Goal: Task Accomplishment & Management: Complete application form

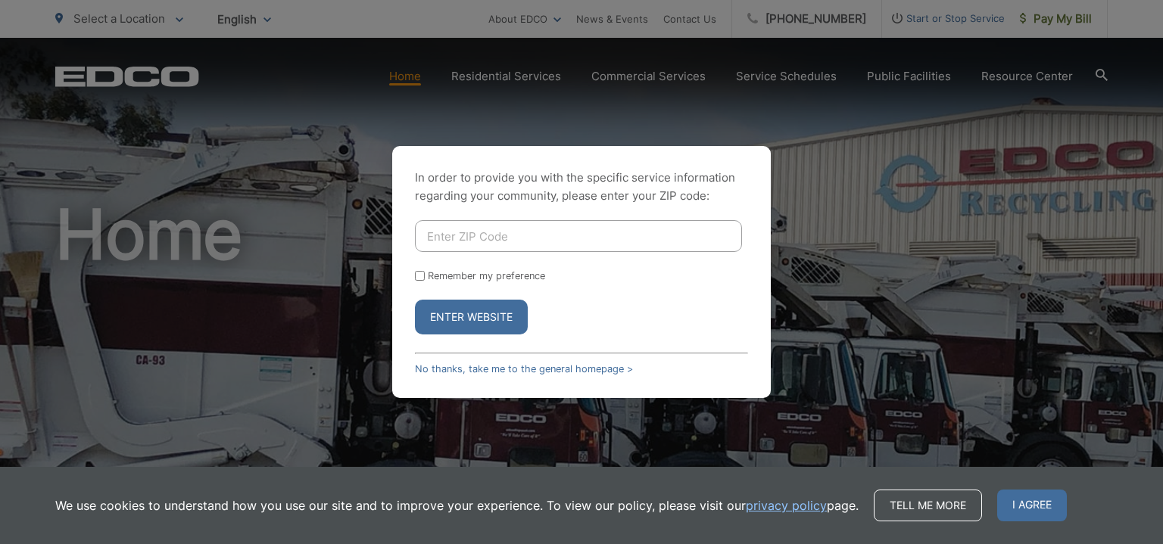
click at [514, 238] on input "Enter ZIP Code" at bounding box center [578, 236] width 327 height 32
type input "91902"
click at [415, 300] on button "Enter Website" at bounding box center [471, 317] width 113 height 35
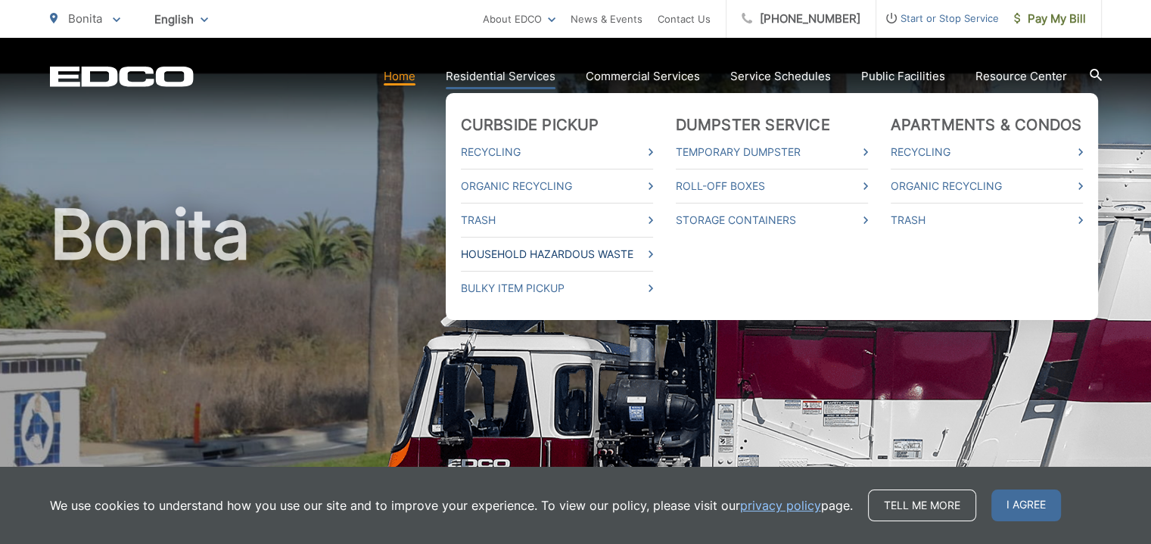
click at [549, 257] on link "Household Hazardous Waste" at bounding box center [557, 254] width 192 height 18
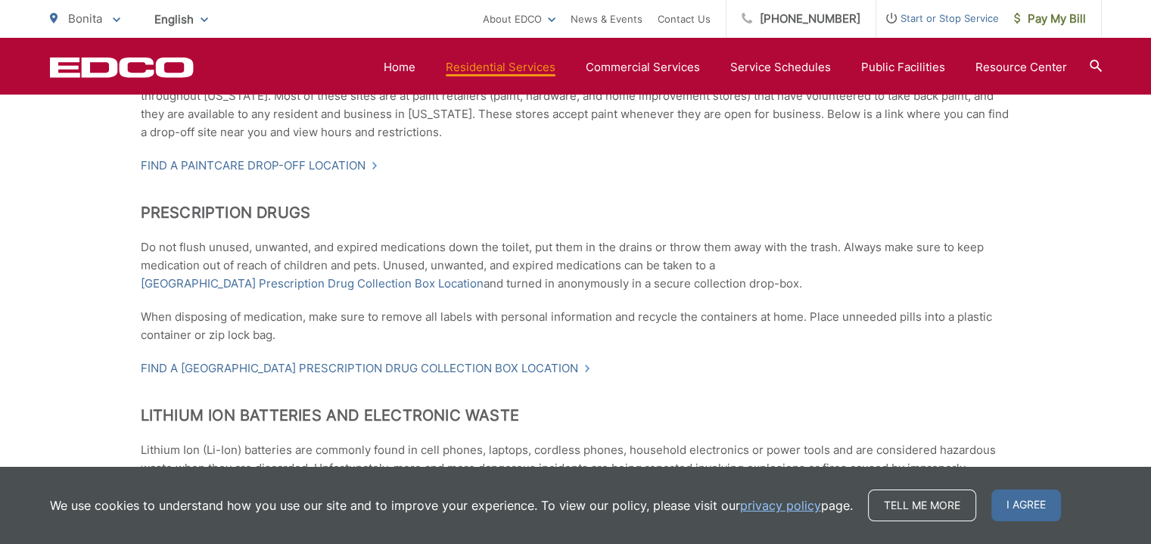
scroll to position [613, 0]
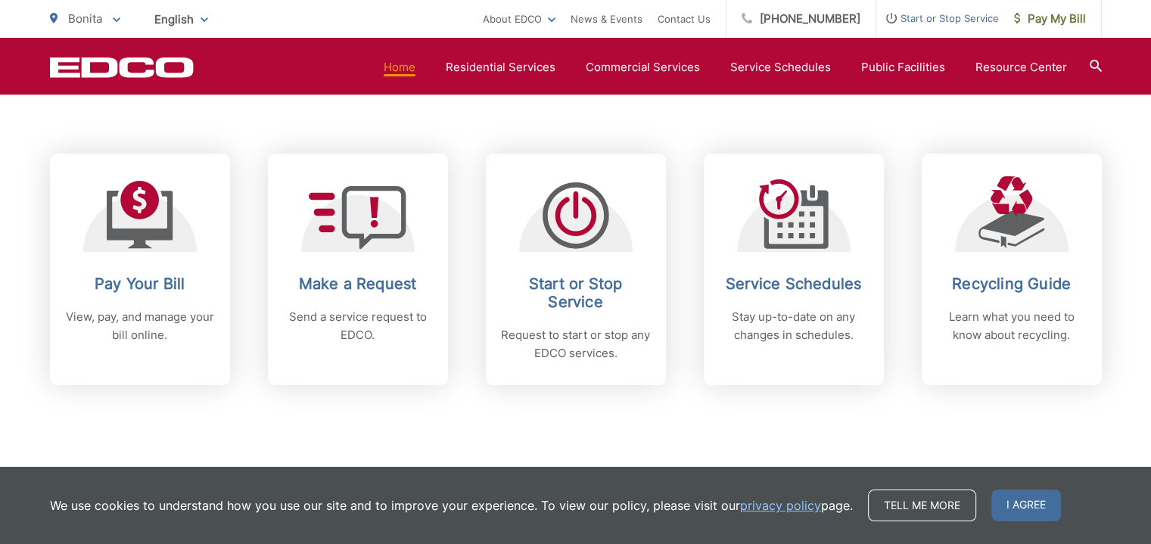
scroll to position [606, 0]
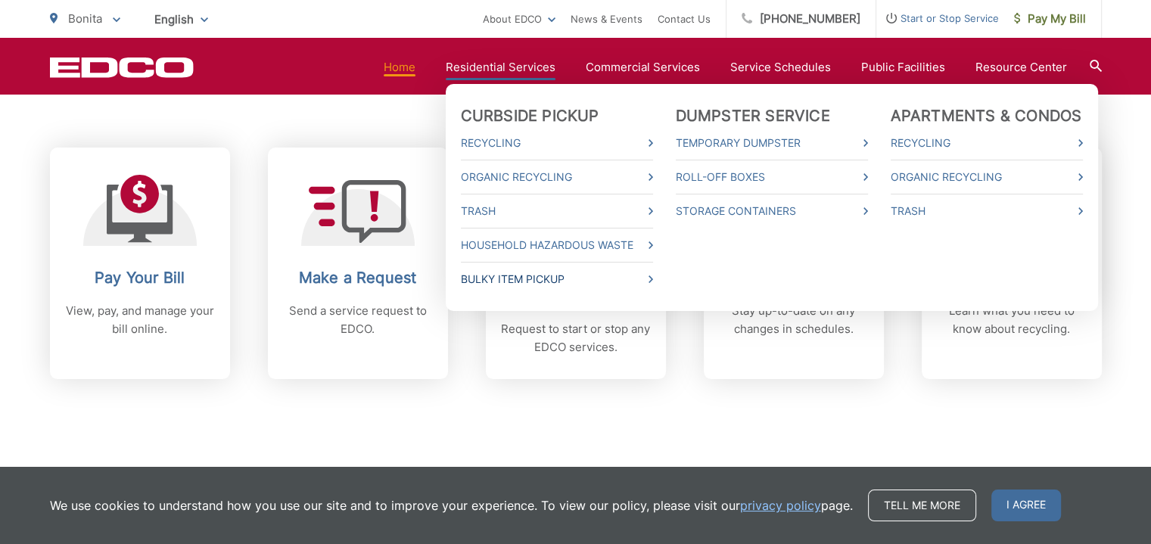
click at [534, 273] on link "Bulky Item Pickup" at bounding box center [557, 279] width 192 height 18
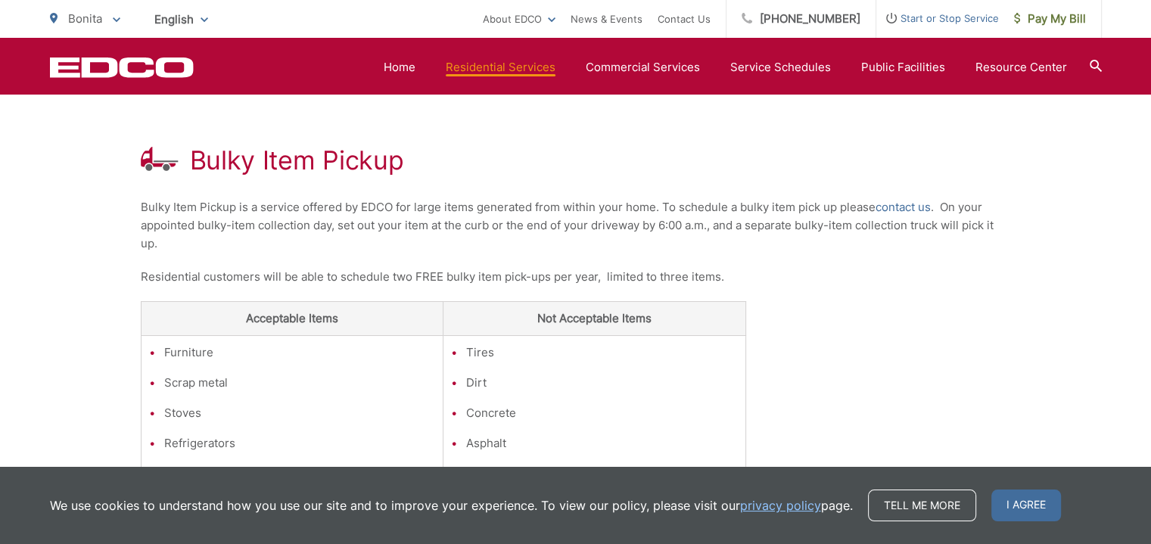
scroll to position [248, 0]
click at [911, 208] on link "contact us" at bounding box center [903, 208] width 55 height 18
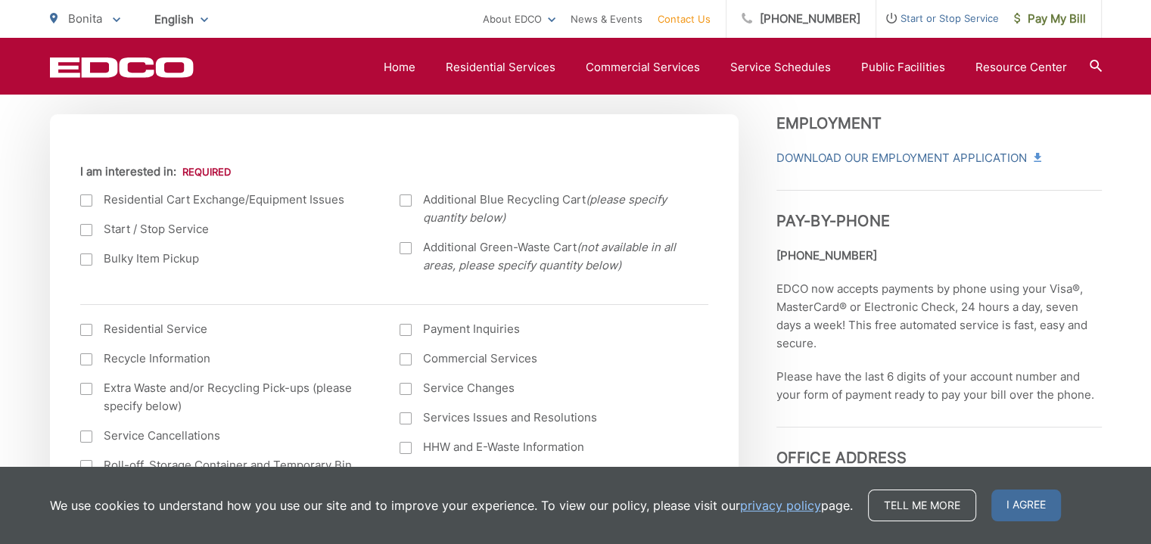
scroll to position [530, 0]
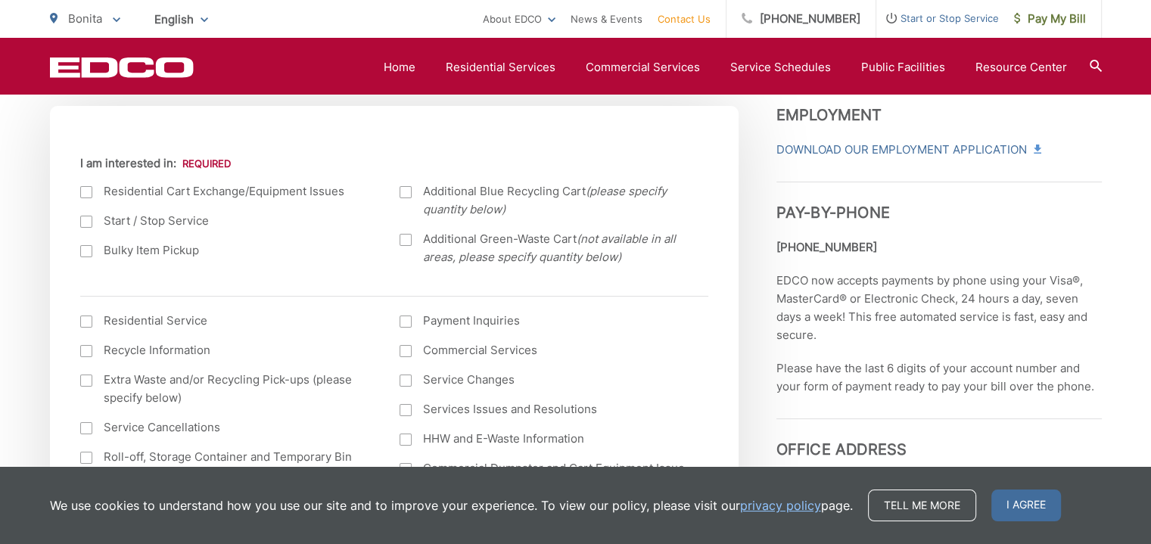
click at [88, 254] on div at bounding box center [86, 251] width 12 height 12
click at [0, 0] on input "Bulky Item Pickup" at bounding box center [0, 0] width 0 height 0
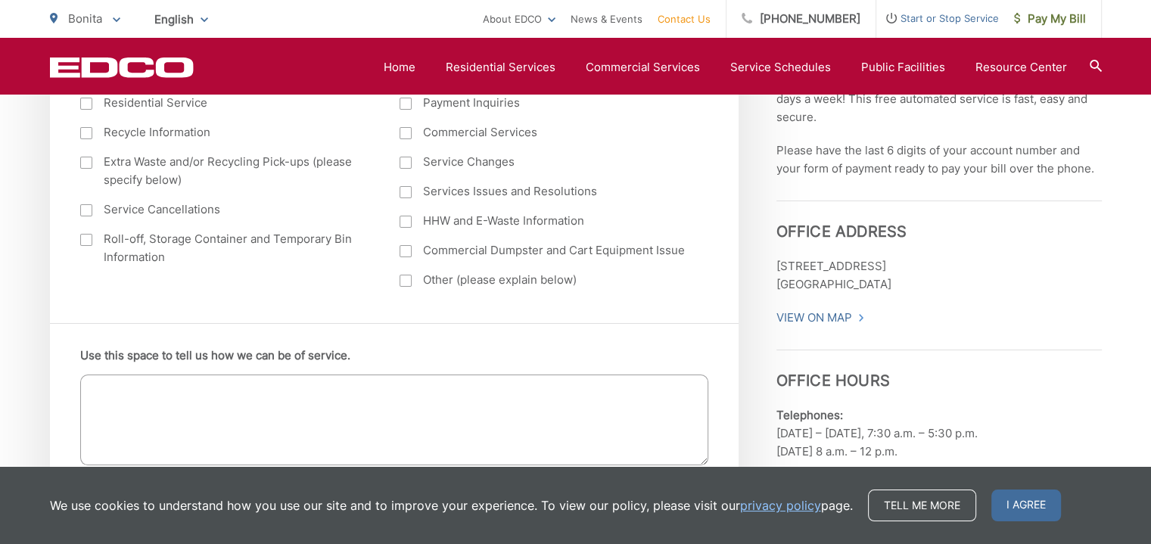
scroll to position [757, 0]
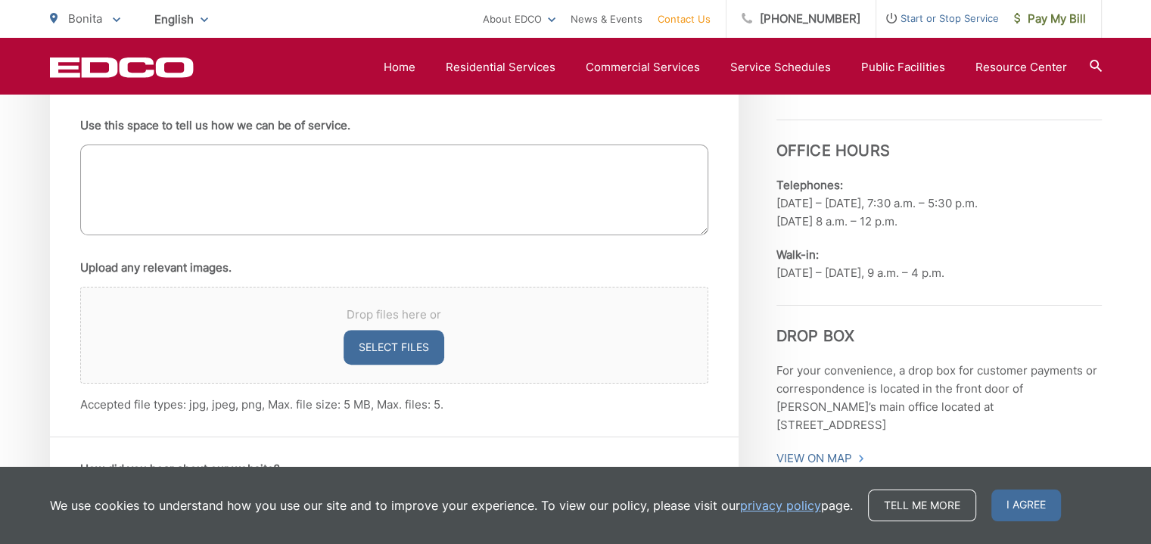
scroll to position [984, 0]
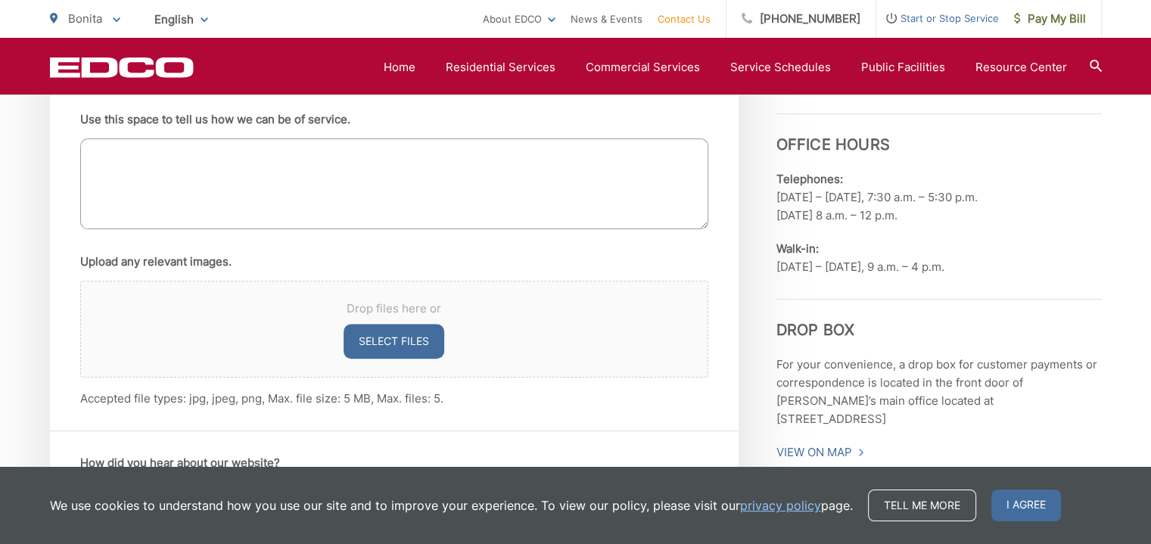
click at [390, 339] on button "Select files" at bounding box center [394, 341] width 101 height 35
type input "C:\fakepath\chairs.jpg"
click at [265, 176] on textarea "Use this space to tell us how we can be of service." at bounding box center [394, 184] width 628 height 91
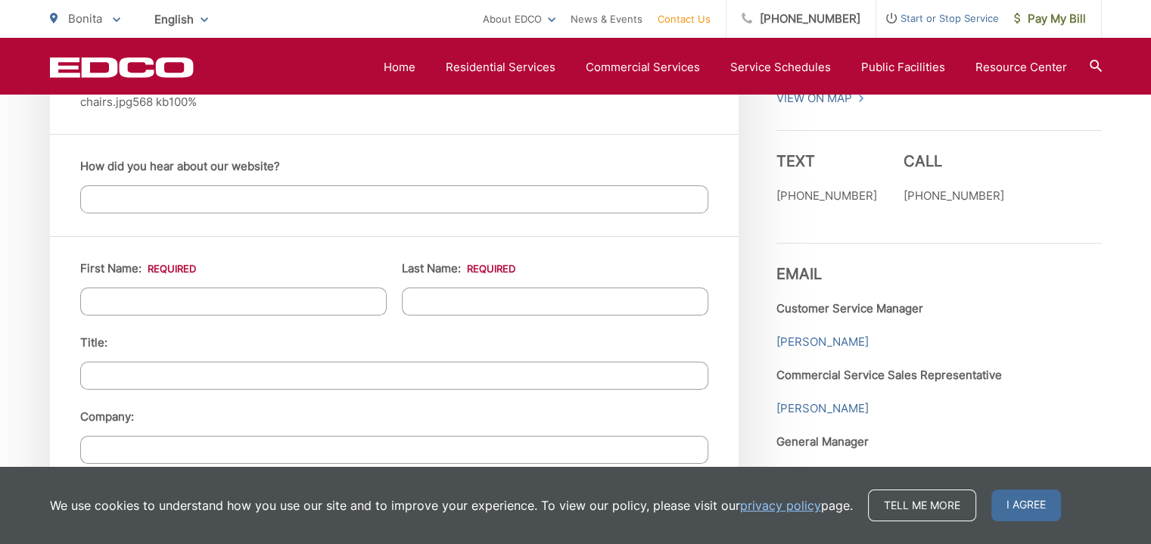
scroll to position [1363, 0]
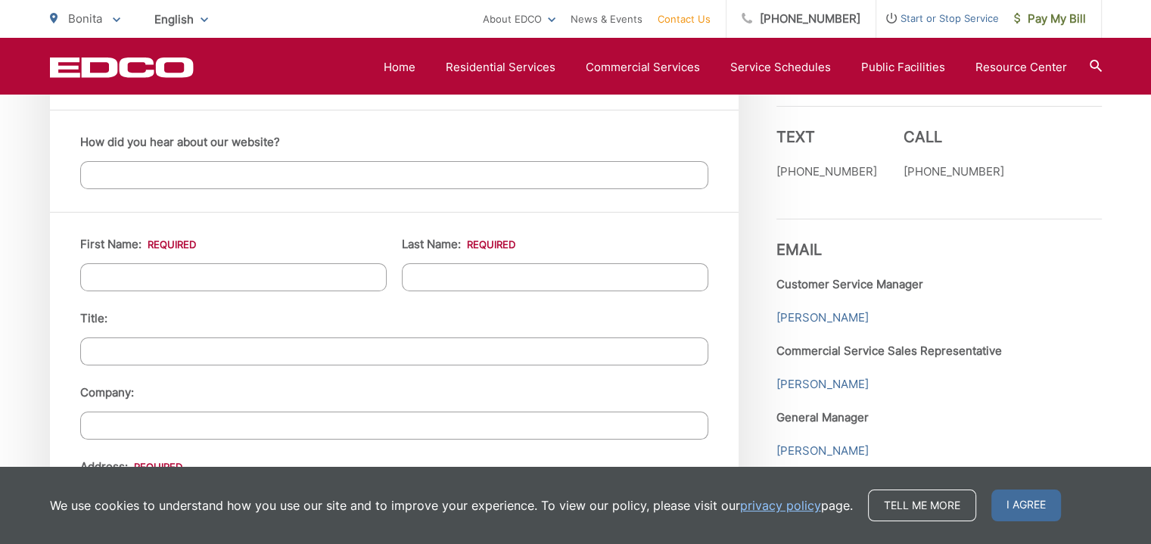
type textarea "I have some items to be picked up, if we can on Monday. I have a giant mirror a…"
click at [267, 275] on input "First Name: *" at bounding box center [233, 277] width 307 height 28
type input "Kerri"
type input "Schultz"
type input "3676 Valley Road"
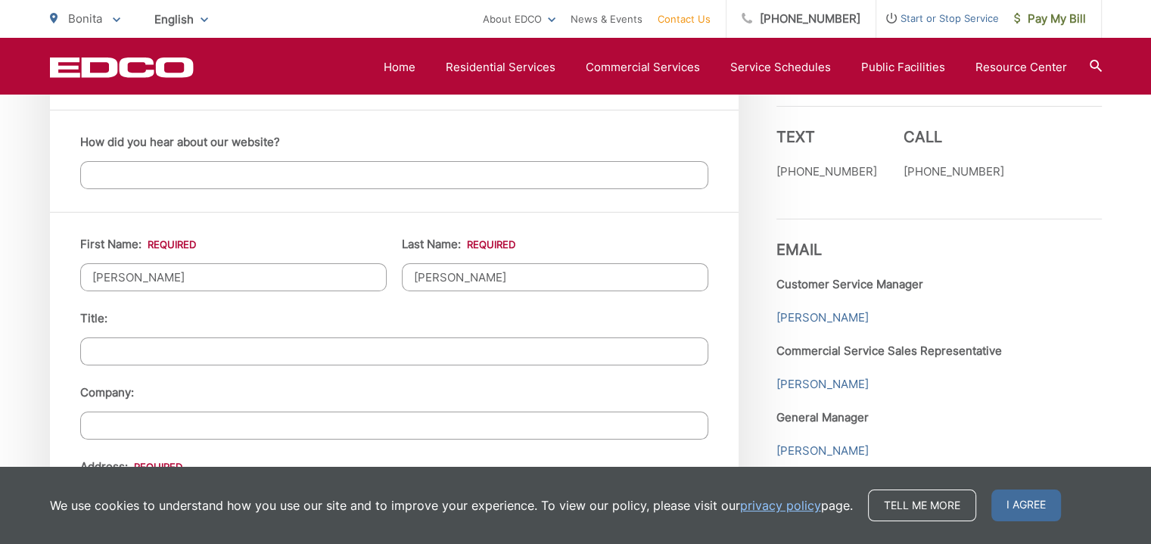
type input "Bonita"
type input "91902"
type input "2392332551"
type input "Klsblaze@outlook.com"
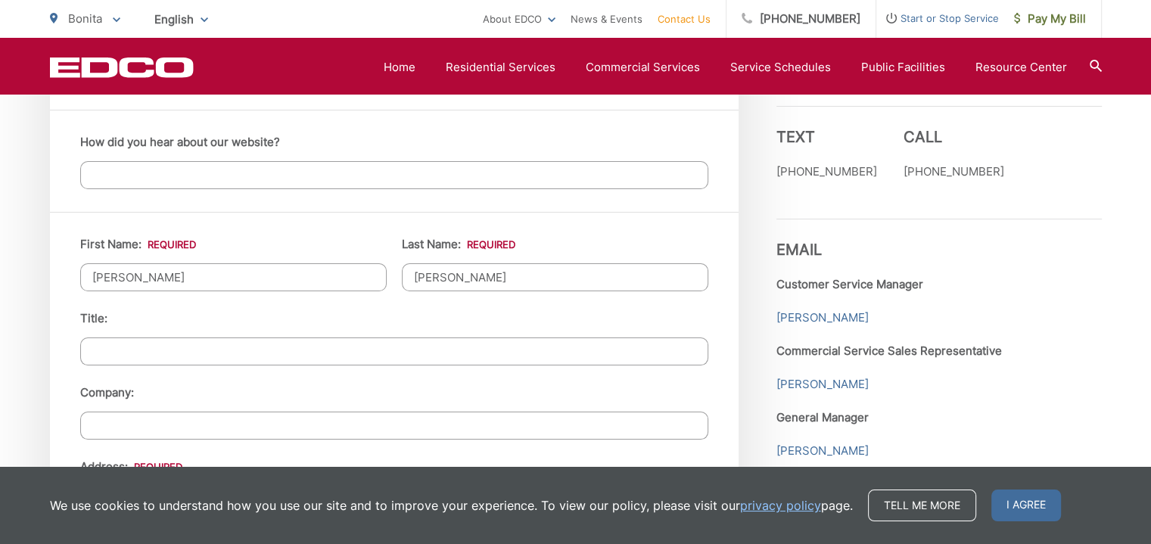
type input "(239) 233-2551"
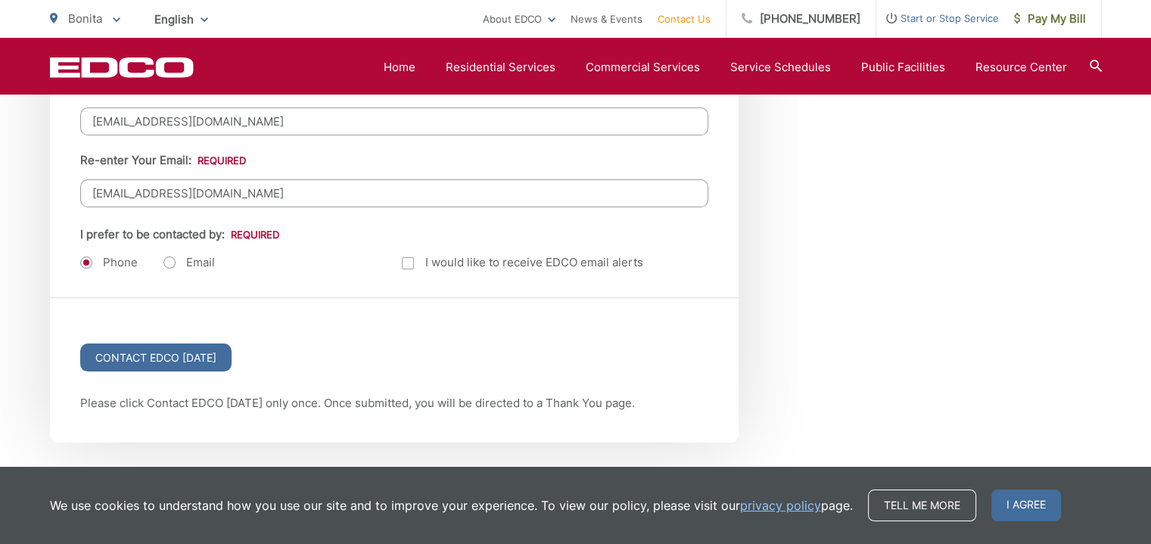
scroll to position [2044, 0]
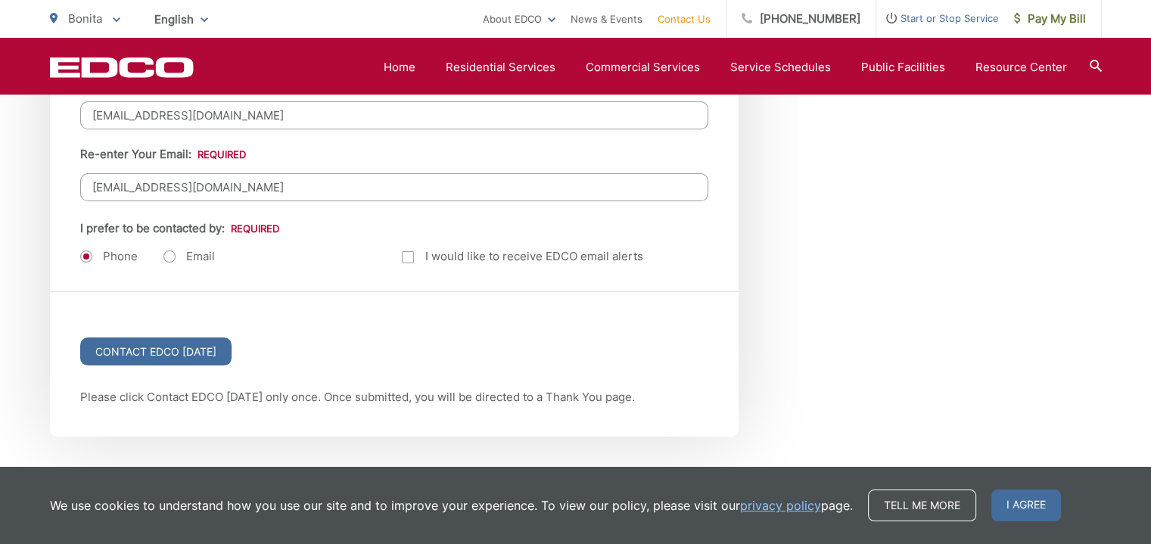
click at [165, 254] on label "Email" at bounding box center [189, 256] width 51 height 15
radio input "true"
click at [173, 344] on input "Contact EDCO Today" at bounding box center [155, 352] width 151 height 28
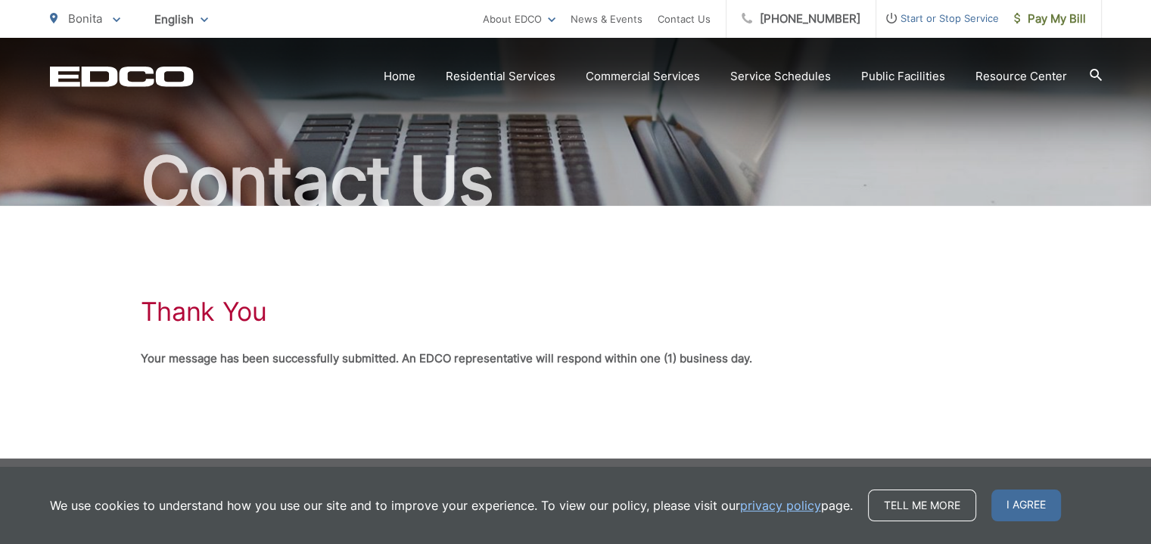
scroll to position [105, 0]
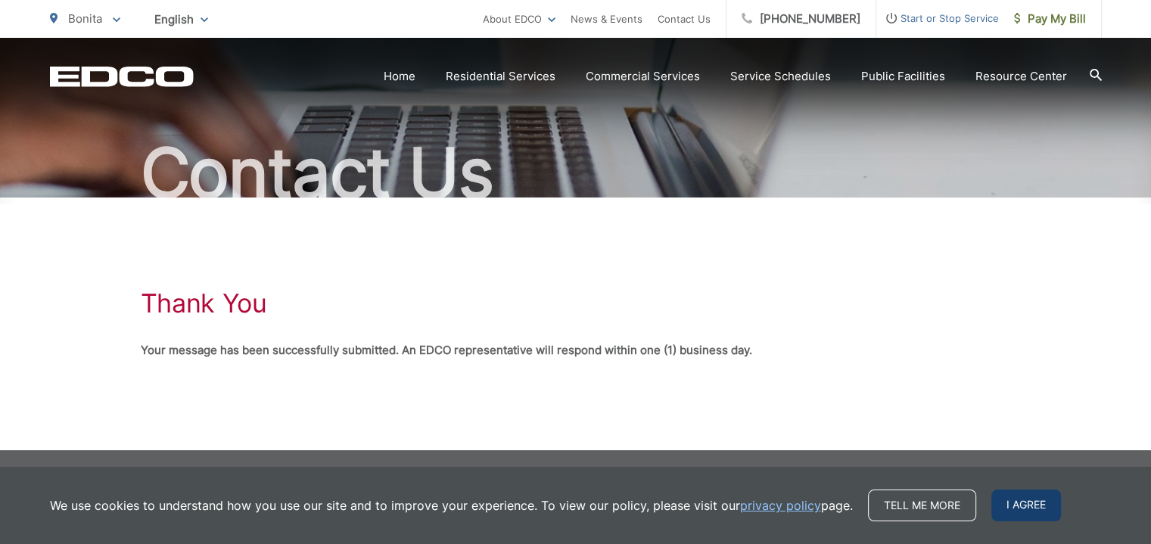
click at [1012, 505] on span "I agree" at bounding box center [1027, 506] width 70 height 32
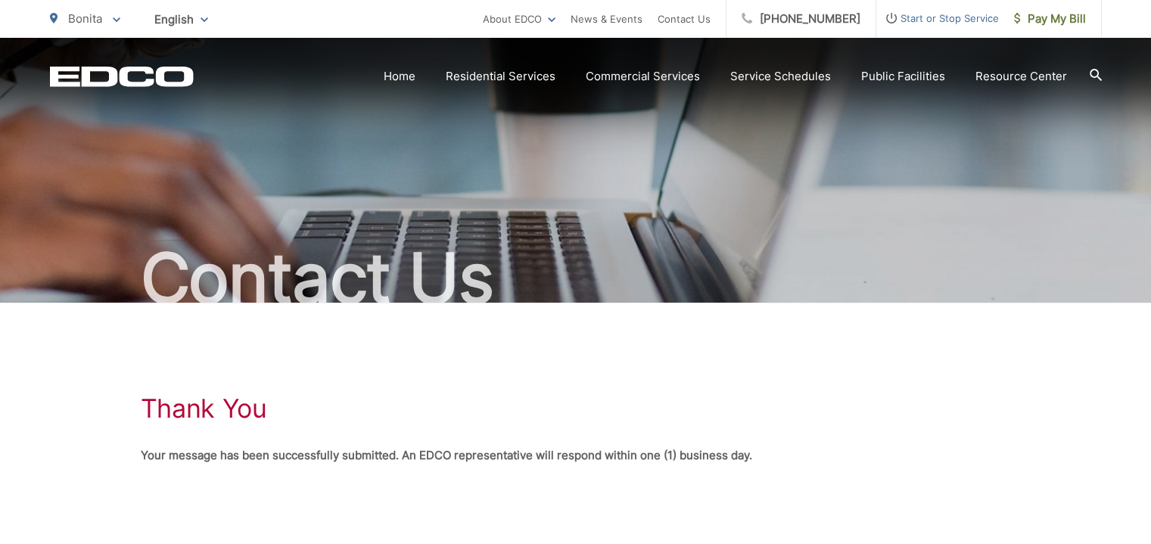
scroll to position [0, 0]
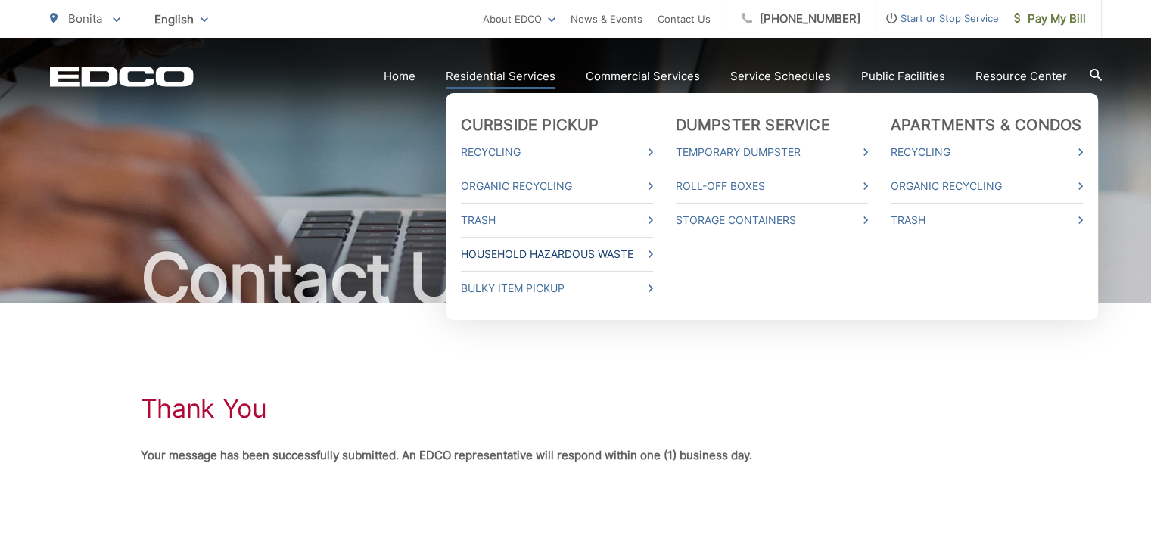
click at [522, 260] on link "Household Hazardous Waste" at bounding box center [557, 254] width 192 height 18
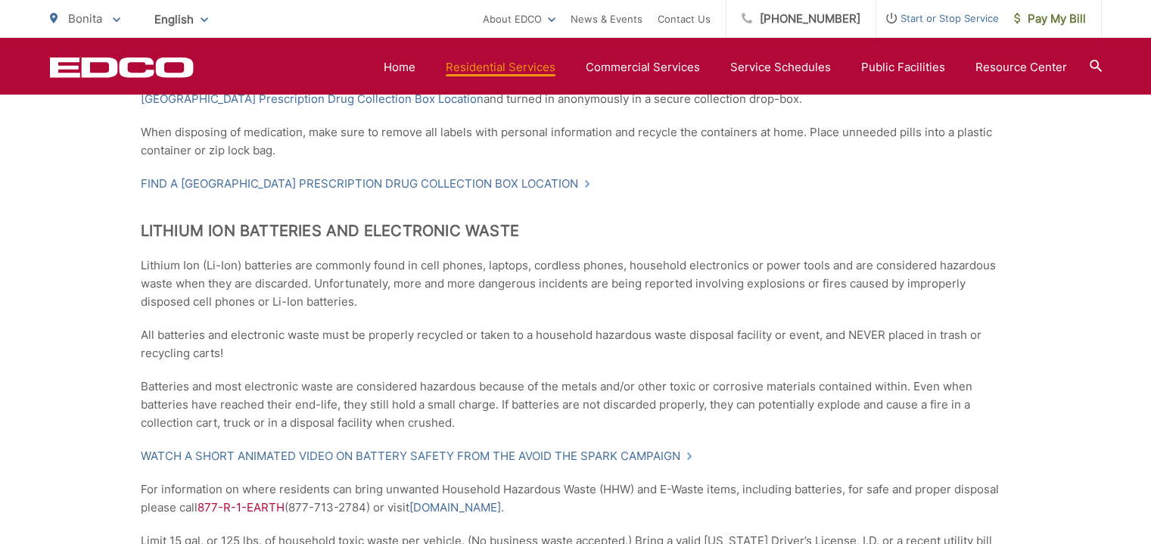
scroll to position [1135, 0]
